Goal: Task Accomplishment & Management: Manage account settings

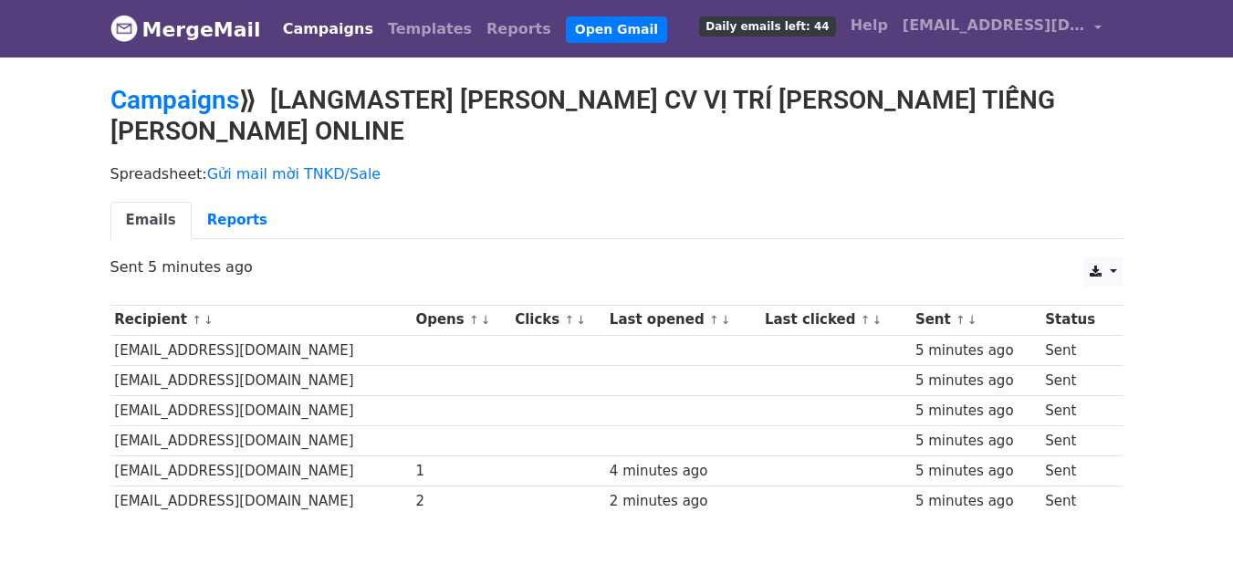
click at [599, 543] on body "MergeMail Campaigns Templates Reports Open Gmail Daily emails left: 44 Help [EM…" at bounding box center [616, 301] width 1233 height 603
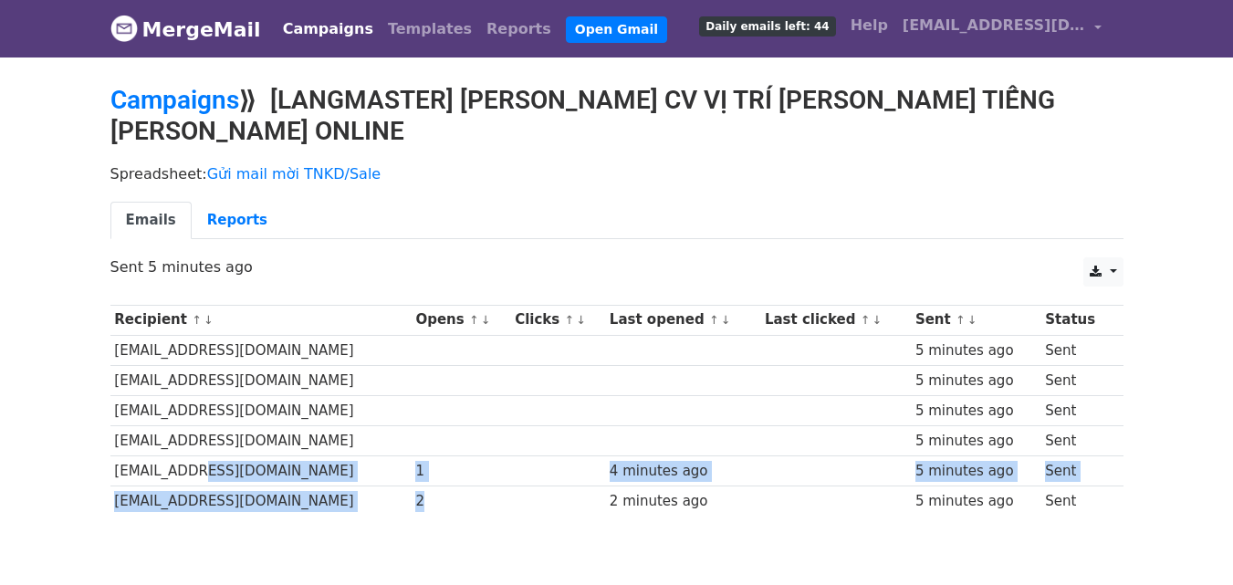
drag, startPoint x: 195, startPoint y: 441, endPoint x: 447, endPoint y: 464, distance: 253.0
click at [447, 464] on tbody "Recipient ↑ ↓ Opens ↑ ↓ Clicks ↑ ↓ Last opened ↑ ↓ Last clicked ↑ ↓ Sent ↑ ↓ St…" at bounding box center [616, 410] width 1013 height 211
click at [446, 461] on div "1" at bounding box center [460, 471] width 90 height 21
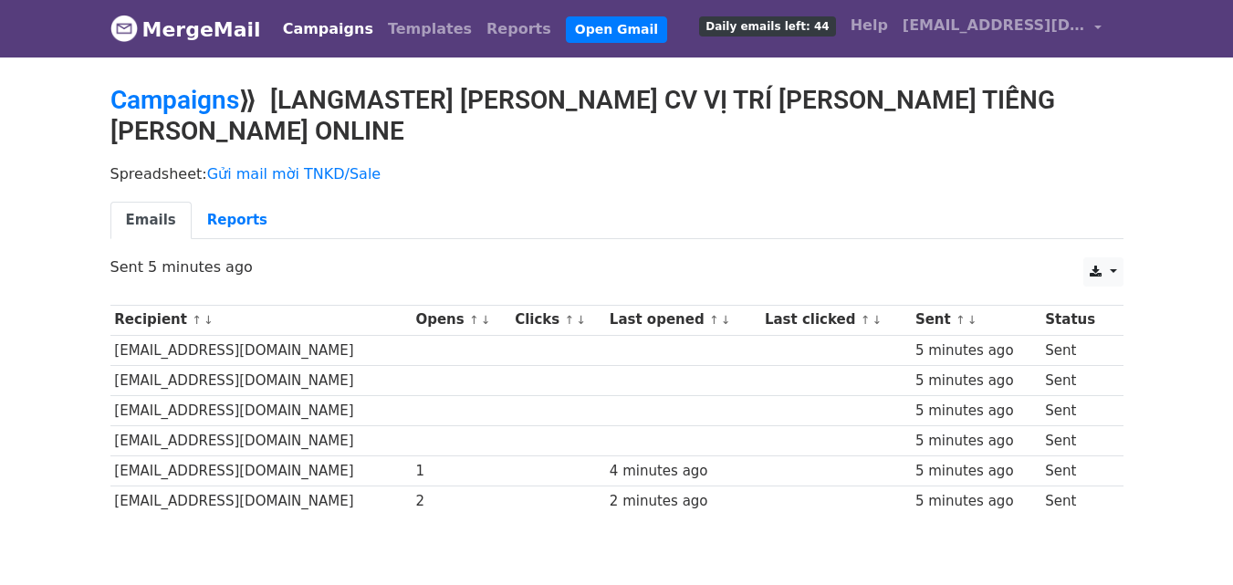
click at [451, 539] on body "MergeMail Campaigns Templates Reports Open Gmail Daily emails left: 44 Help [EM…" at bounding box center [616, 301] width 1233 height 603
